Goal: Navigation & Orientation: Find specific page/section

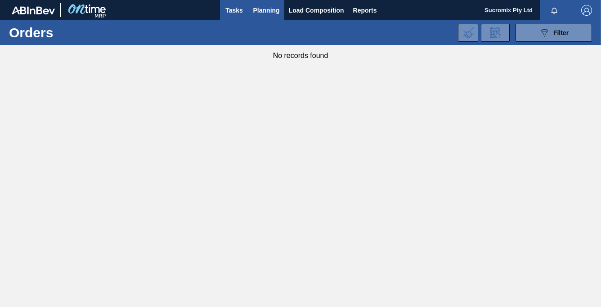
click at [238, 9] on span "Tasks" at bounding box center [234, 10] width 20 height 11
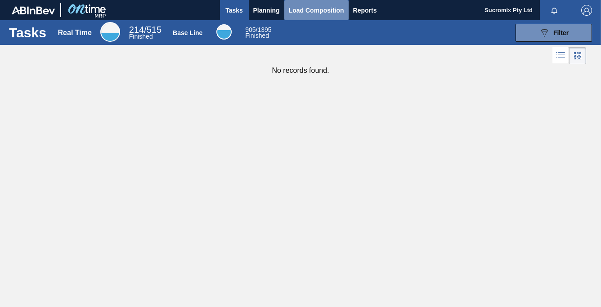
click at [315, 8] on span "Load Composition" at bounding box center [316, 10] width 55 height 11
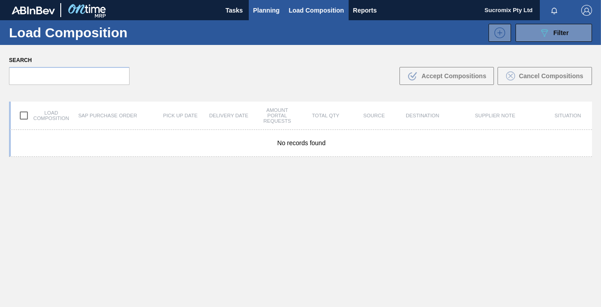
click at [271, 8] on span "Planning" at bounding box center [266, 10] width 27 height 11
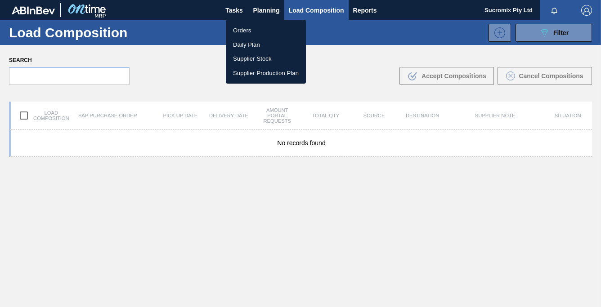
click at [245, 29] on li "Orders" at bounding box center [266, 30] width 80 height 14
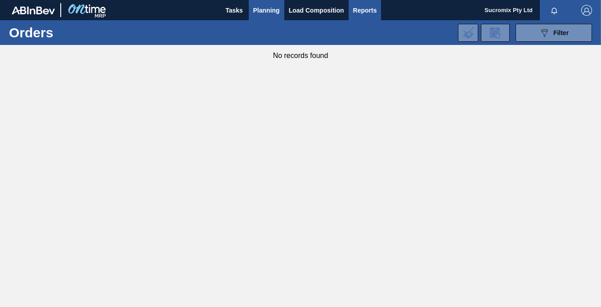
click at [365, 14] on span "Reports" at bounding box center [365, 10] width 24 height 11
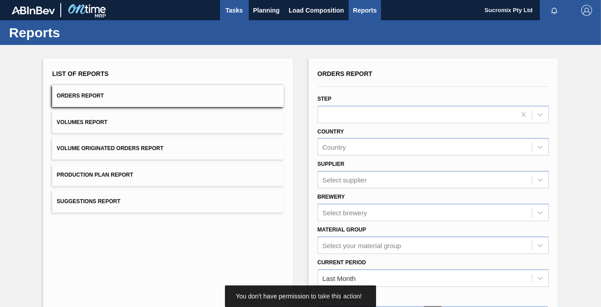
click at [233, 9] on span "Tasks" at bounding box center [234, 10] width 20 height 11
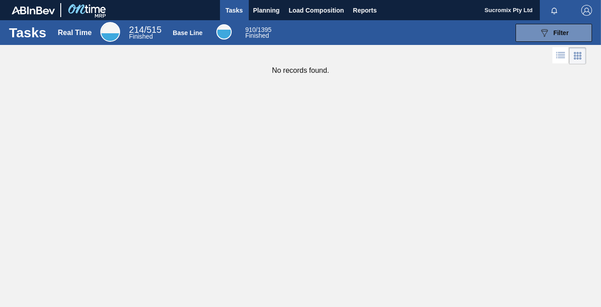
click at [135, 33] on span "Finished" at bounding box center [141, 36] width 24 height 7
click at [275, 10] on span "Planning" at bounding box center [266, 10] width 27 height 11
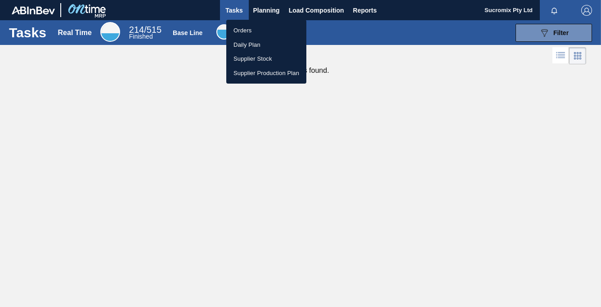
click at [267, 9] on div at bounding box center [300, 153] width 601 height 307
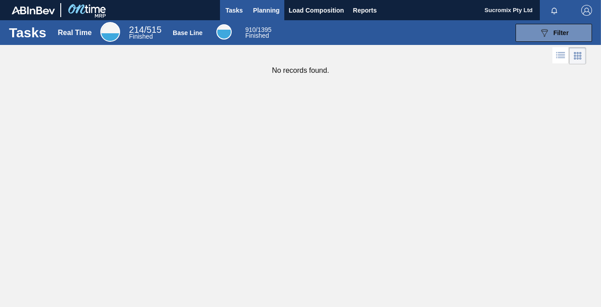
click at [263, 9] on span "Planning" at bounding box center [266, 10] width 27 height 11
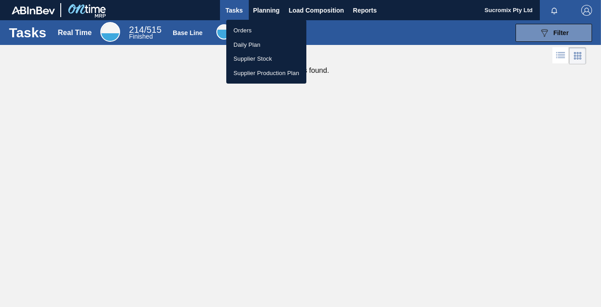
click at [177, 93] on div at bounding box center [300, 153] width 601 height 307
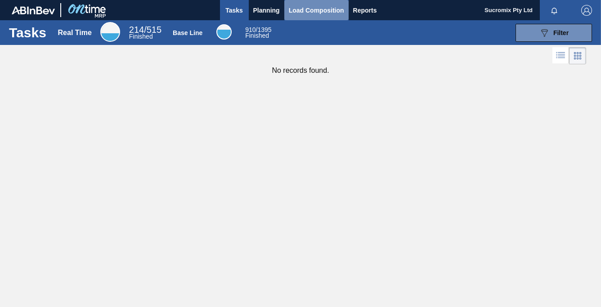
click at [319, 8] on span "Load Composition" at bounding box center [316, 10] width 55 height 11
